Goal: Task Accomplishment & Management: Manage account settings

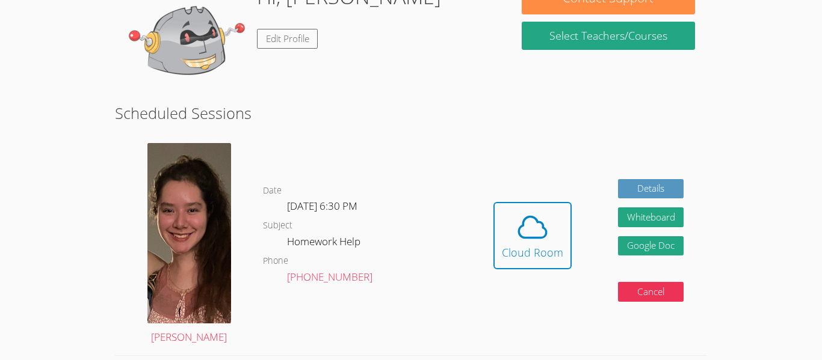
scroll to position [213, 0]
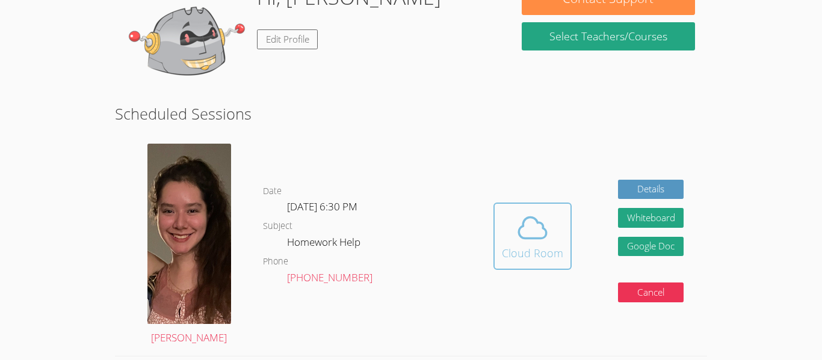
click at [530, 220] on icon at bounding box center [533, 228] width 34 height 34
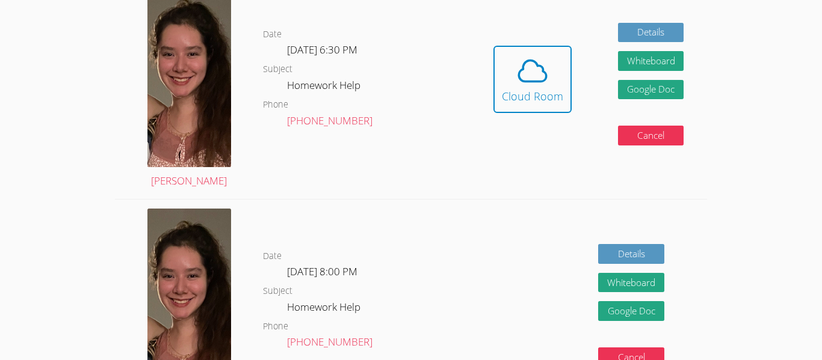
scroll to position [0, 0]
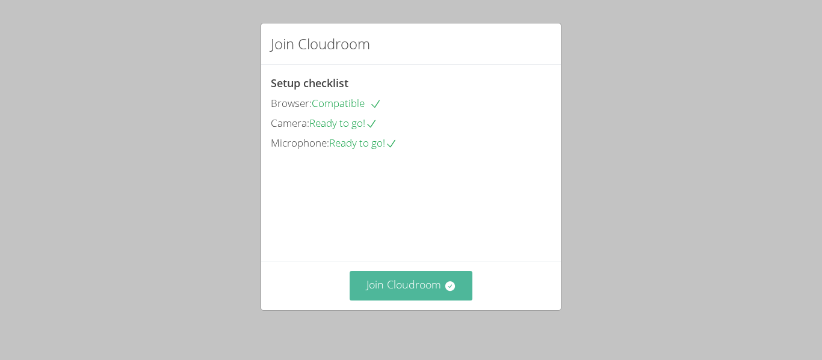
click at [434, 286] on button "Join Cloudroom" at bounding box center [411, 285] width 123 height 29
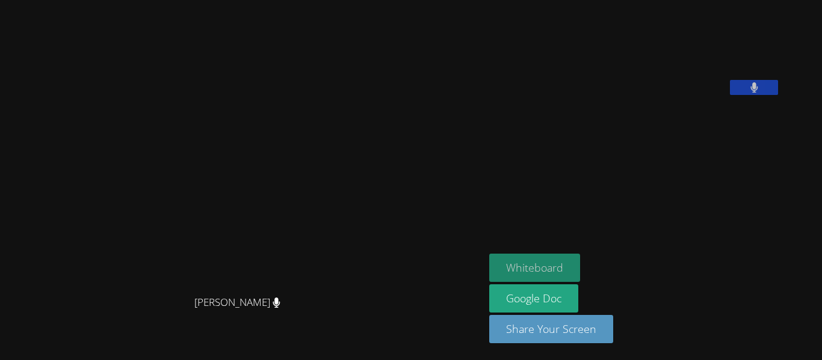
click at [580, 268] on button "Whiteboard" at bounding box center [534, 268] width 91 height 28
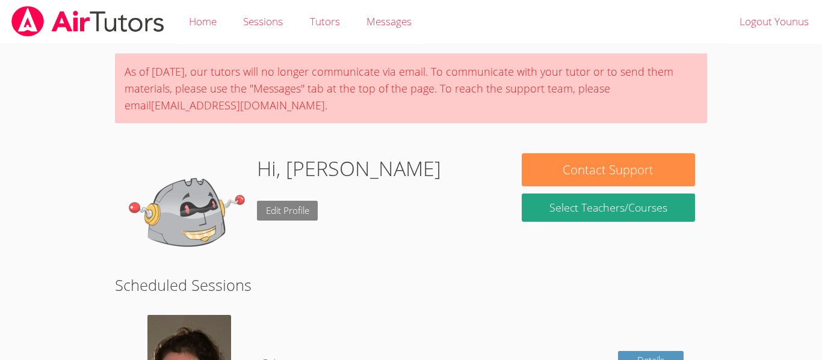
click at [298, 210] on link "Edit Profile" at bounding box center [287, 211] width 61 height 20
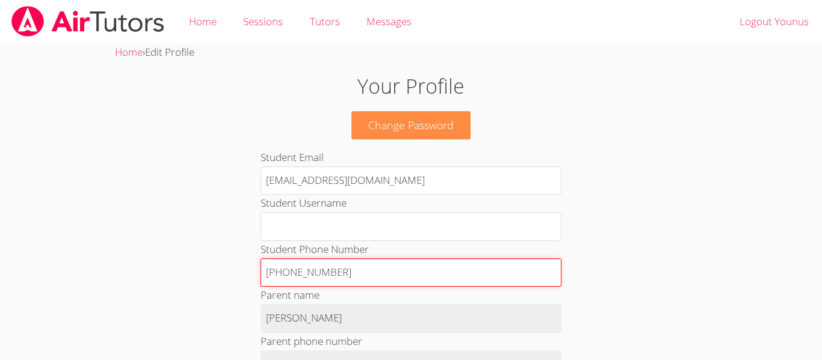
click at [306, 277] on input "+13107096977" at bounding box center [410, 273] width 301 height 29
type input "+"
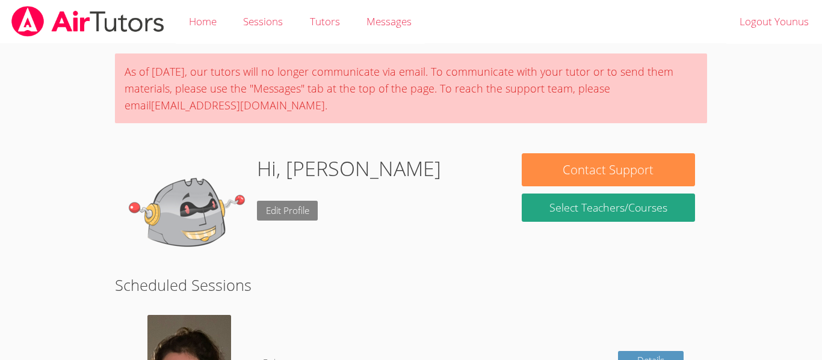
click at [294, 206] on link "Edit Profile" at bounding box center [287, 211] width 61 height 20
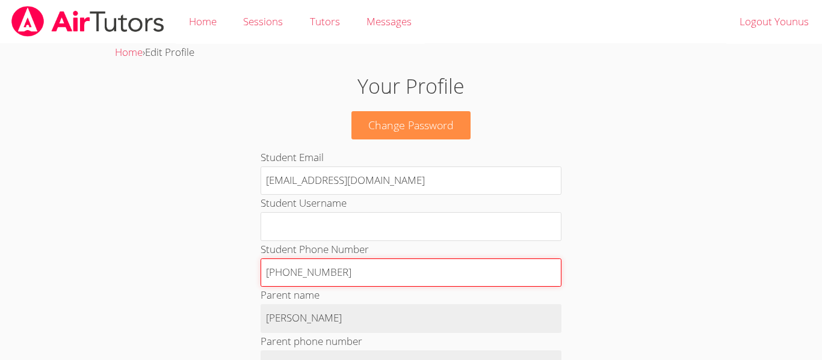
click at [345, 275] on input "+13107096977" at bounding box center [410, 273] width 301 height 29
type input "+"
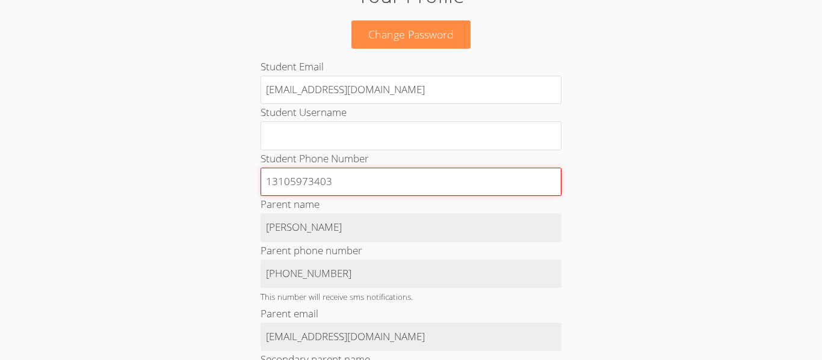
type input "13105973403"
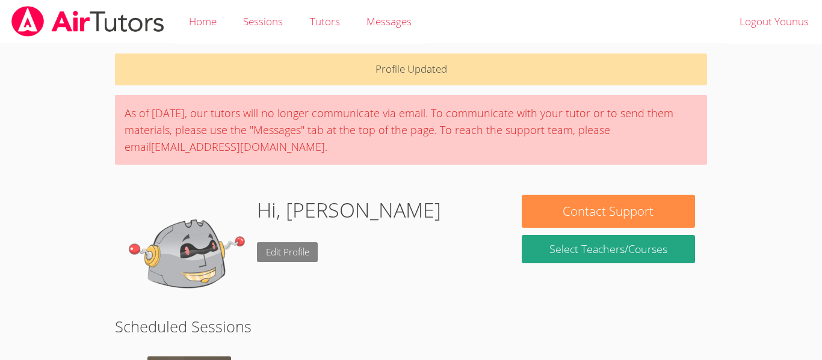
click at [288, 249] on link "Edit Profile" at bounding box center [287, 252] width 61 height 20
